Goal: Contribute content

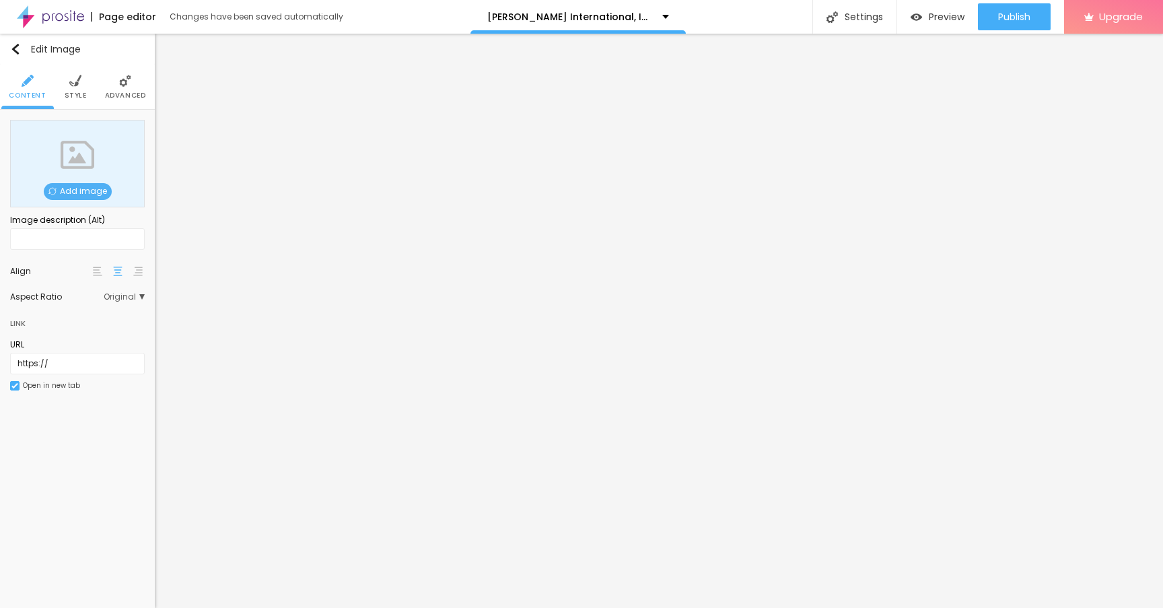
click at [84, 188] on span "Add image" at bounding box center [78, 191] width 68 height 17
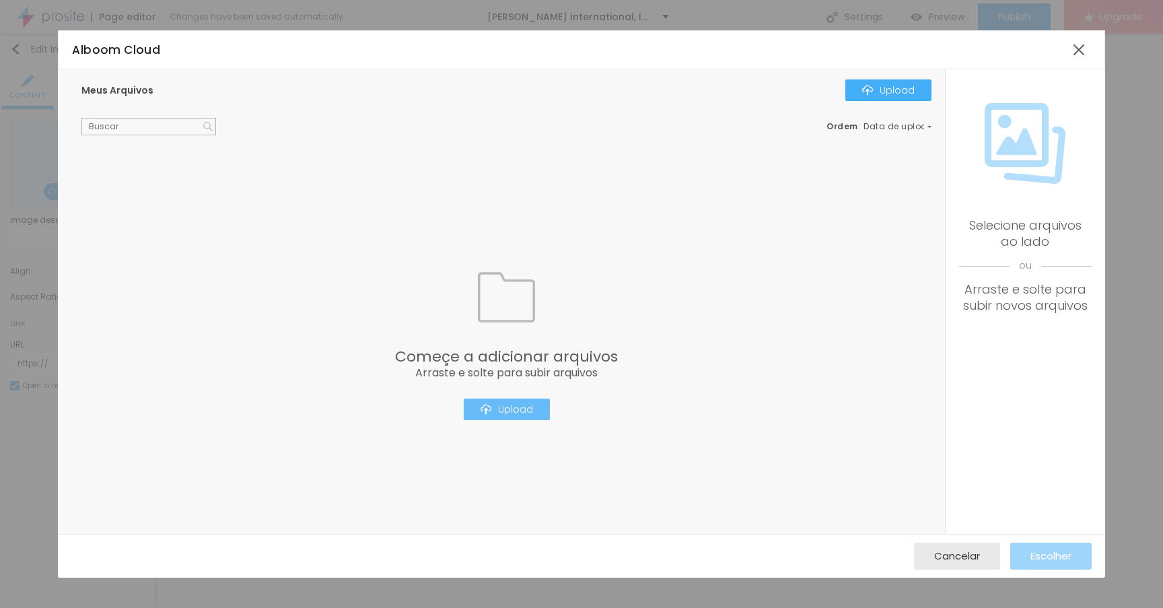
click at [511, 411] on div "Upload" at bounding box center [507, 409] width 52 height 11
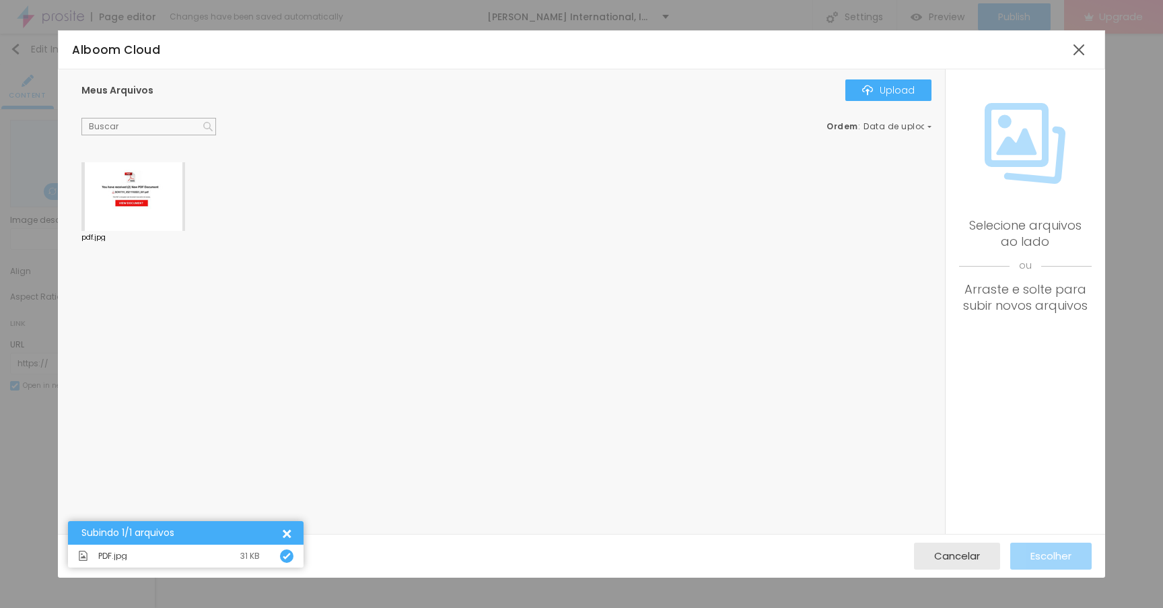
click at [131, 191] on div at bounding box center [133, 196] width 104 height 69
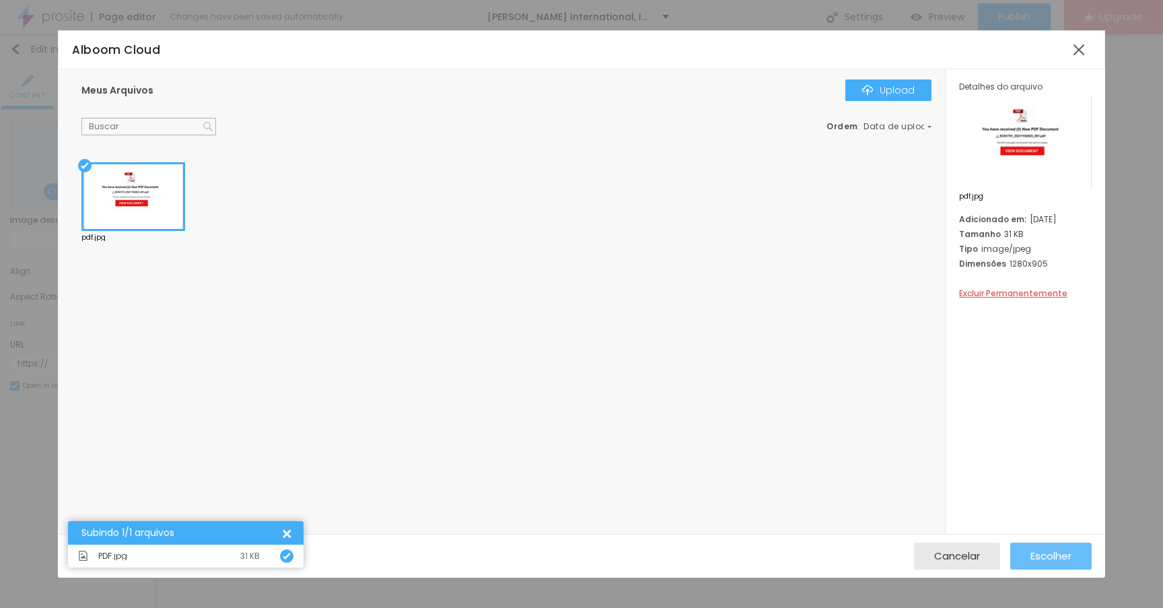
click at [1055, 559] on span "Escolher" at bounding box center [1050, 555] width 41 height 11
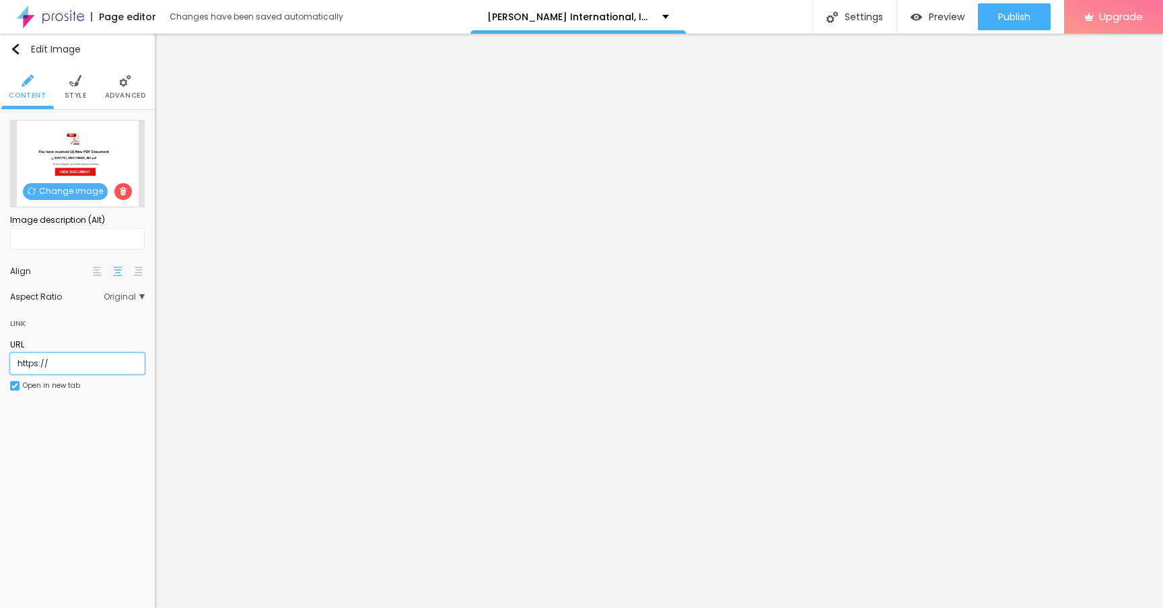
click at [79, 357] on input "https://" at bounding box center [77, 364] width 135 height 22
paste input "[DOMAIN_NAME]"
type input "nanceinternational-my-sharepoint.citaderls.comhttps://"
click at [59, 471] on div "Edit Image Content Style Advanced Change image Image description (Alt) Align As…" at bounding box center [77, 321] width 155 height 574
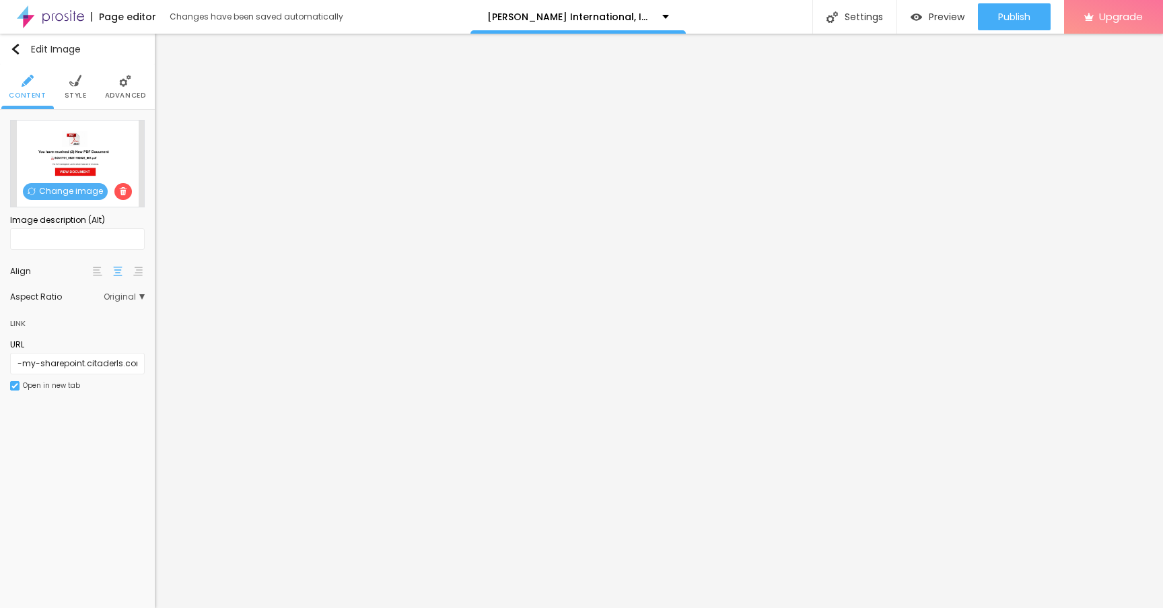
scroll to position [0, 0]
click at [1007, 22] on span "Publish" at bounding box center [1014, 16] width 32 height 11
click at [55, 17] on img at bounding box center [50, 17] width 67 height 34
